Goal: Task Accomplishment & Management: Manage account settings

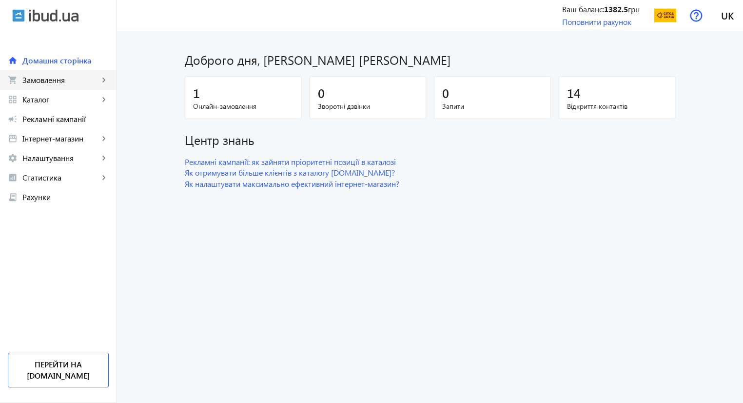
click at [66, 77] on span "Замовлення" at bounding box center [60, 80] width 77 height 10
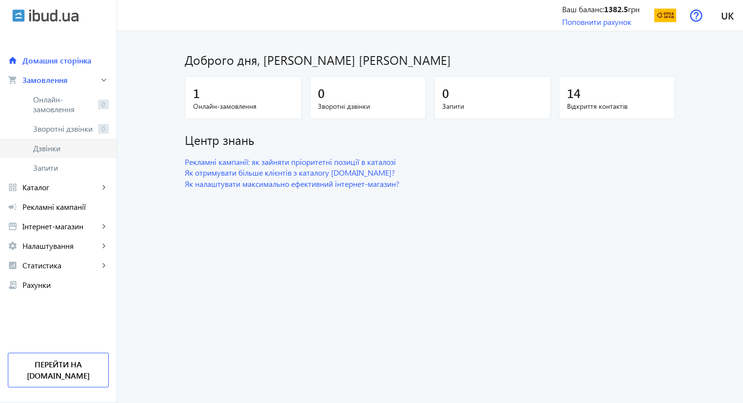
click at [63, 142] on link "Дзвінки" at bounding box center [58, 149] width 117 height 20
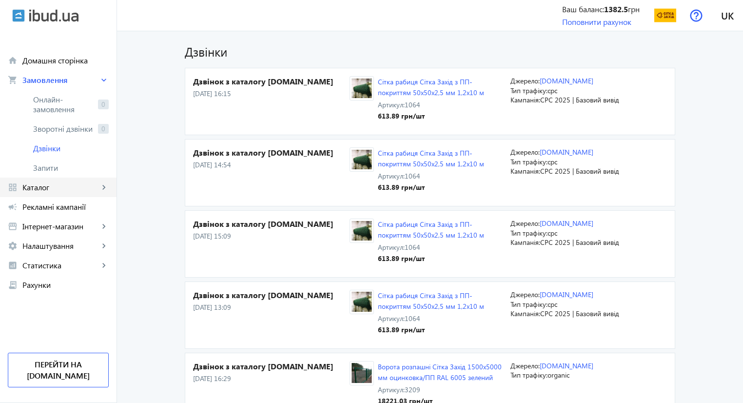
click at [55, 185] on span "Каталог" at bounding box center [60, 187] width 77 height 10
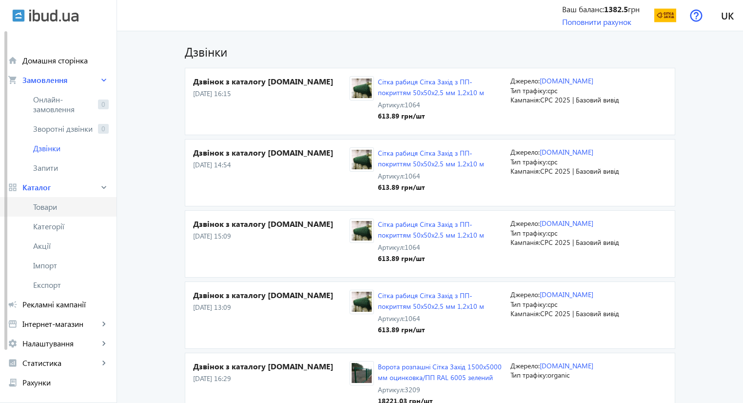
click at [41, 206] on span "Товари" at bounding box center [71, 207] width 76 height 10
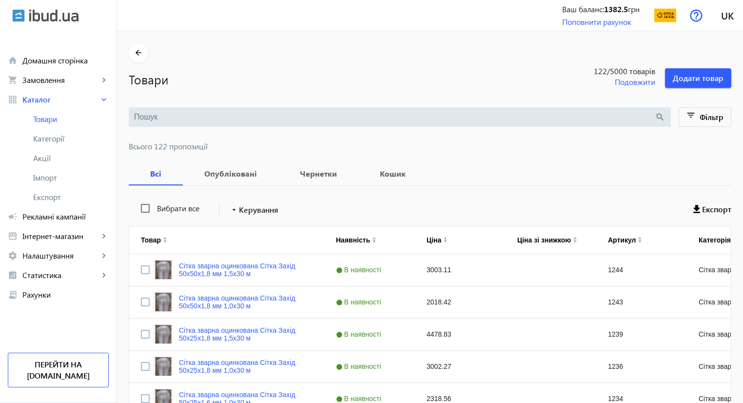
click at [193, 115] on input "search" at bounding box center [394, 117] width 521 height 11
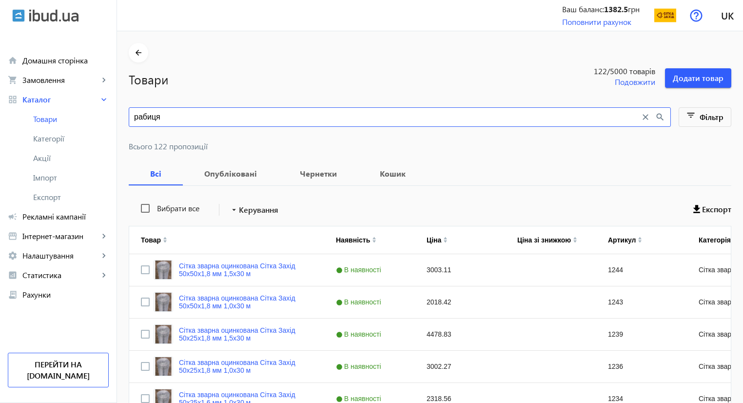
type input "рабиця"
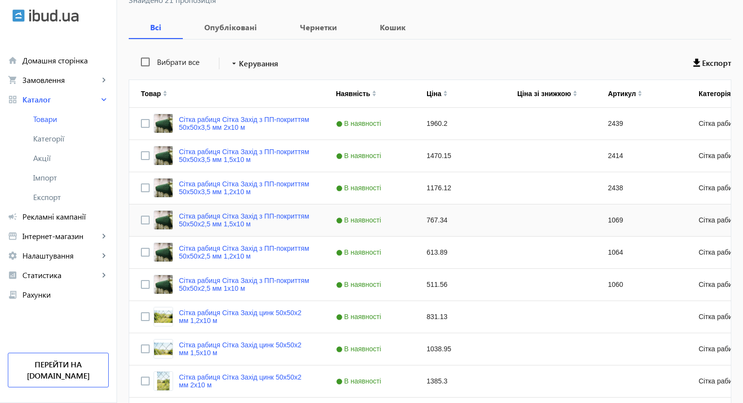
scroll to position [147, 0]
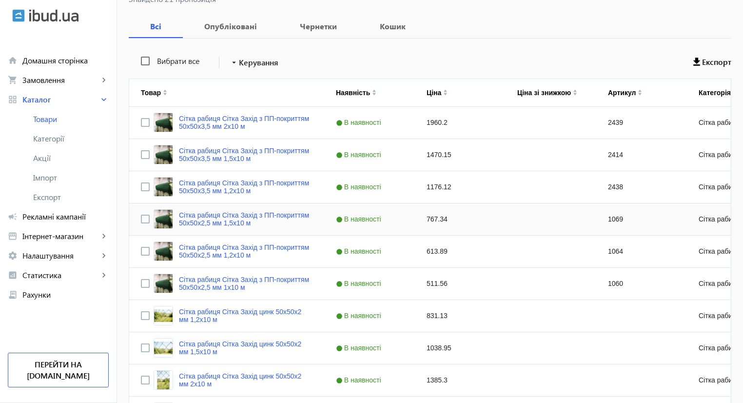
click at [427, 218] on div "767.34" at bounding box center [460, 219] width 91 height 32
click at [425, 219] on div "767.34" at bounding box center [460, 219] width 91 height 32
type input "618.80"
click at [433, 250] on div "613.89" at bounding box center [460, 252] width 91 height 32
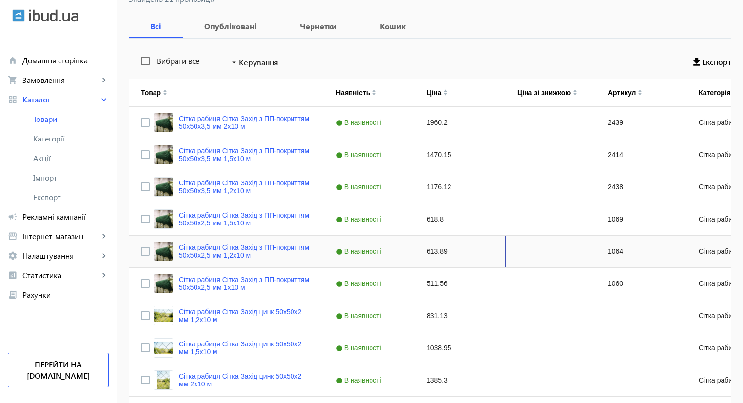
click at [431, 248] on div "613.89" at bounding box center [460, 252] width 91 height 32
type input "495.05"
click at [428, 283] on div "511.56" at bounding box center [460, 284] width 91 height 32
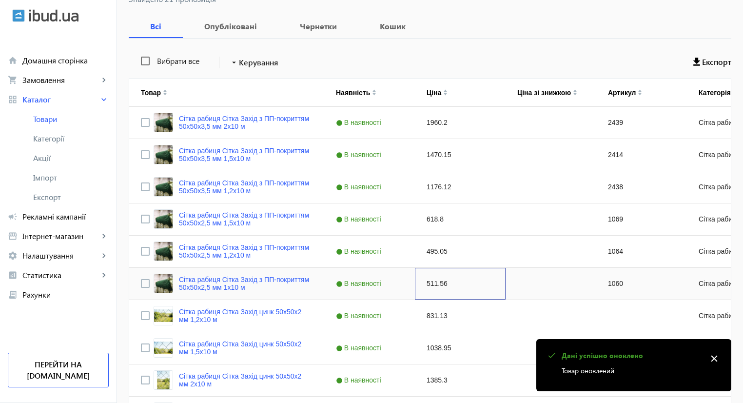
click at [431, 281] on div "511.56" at bounding box center [460, 284] width 91 height 32
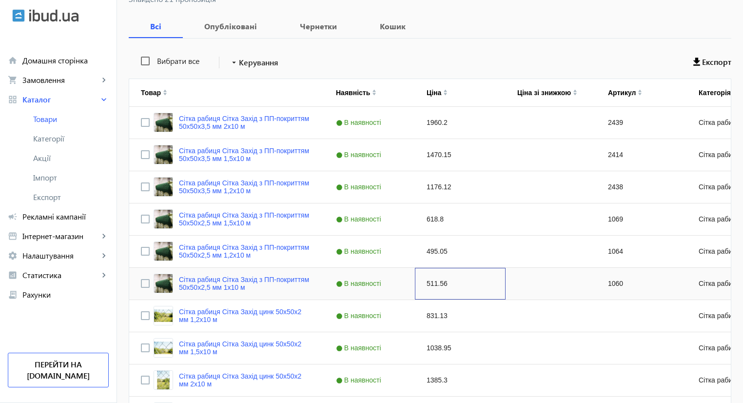
click at [431, 281] on div "511.56" at bounding box center [460, 284] width 91 height 32
type input "412.53"
click at [537, 50] on div "Вибрати все arrow_drop_down Керування Експорт" at bounding box center [430, 62] width 603 height 24
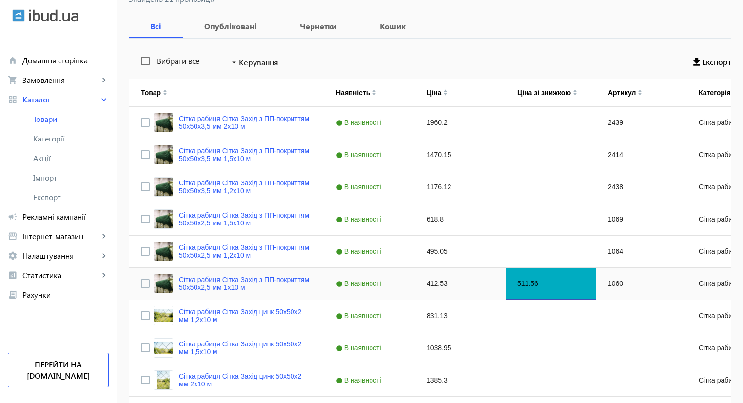
click at [533, 291] on div "511.56" at bounding box center [551, 284] width 91 height 32
